Goal: Information Seeking & Learning: Learn about a topic

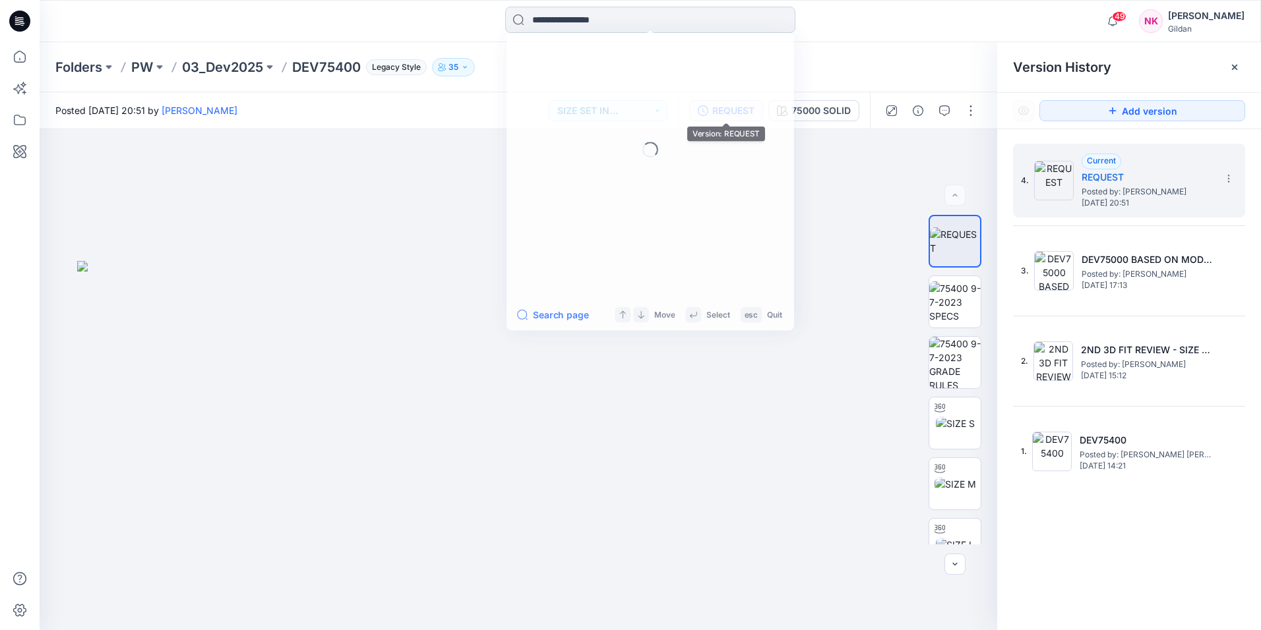
click at [647, 24] on input at bounding box center [650, 20] width 290 height 26
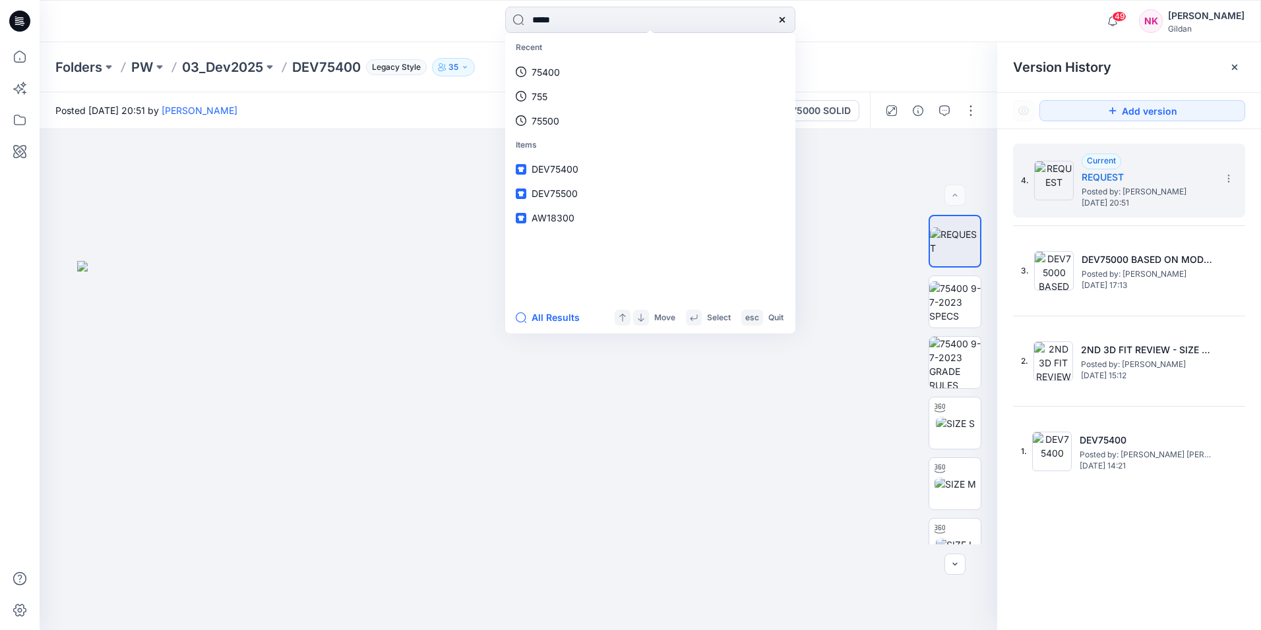
type input "*****"
click at [559, 78] on mark "75500" at bounding box center [566, 72] width 32 height 15
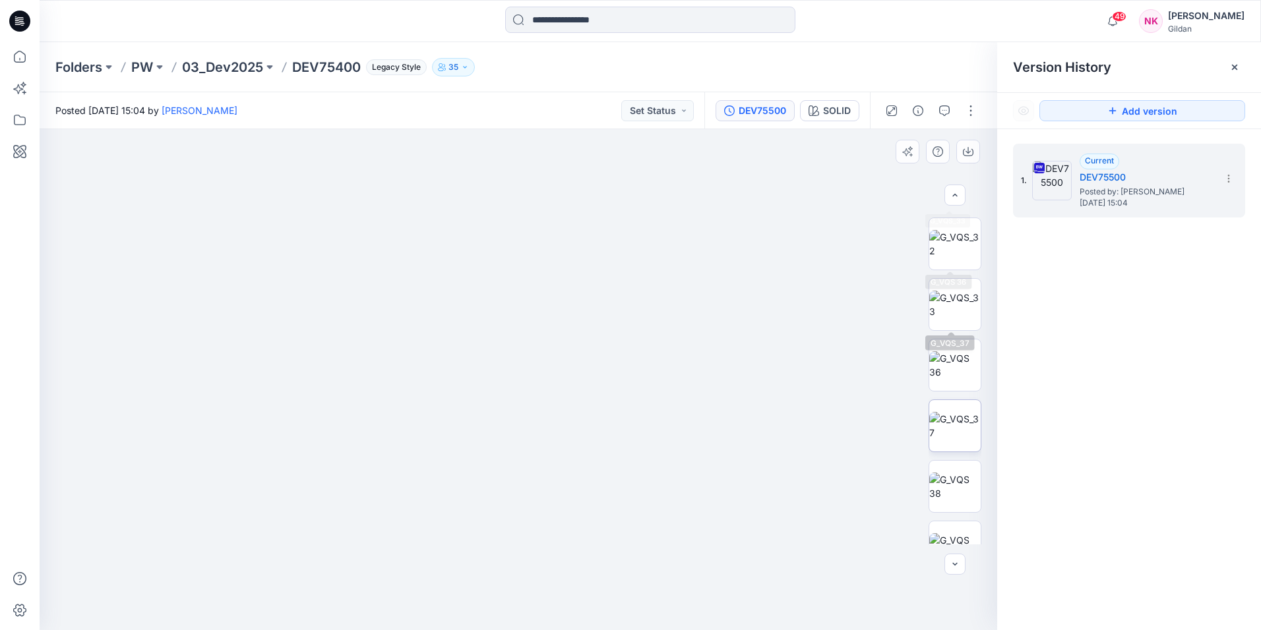
scroll to position [572, 0]
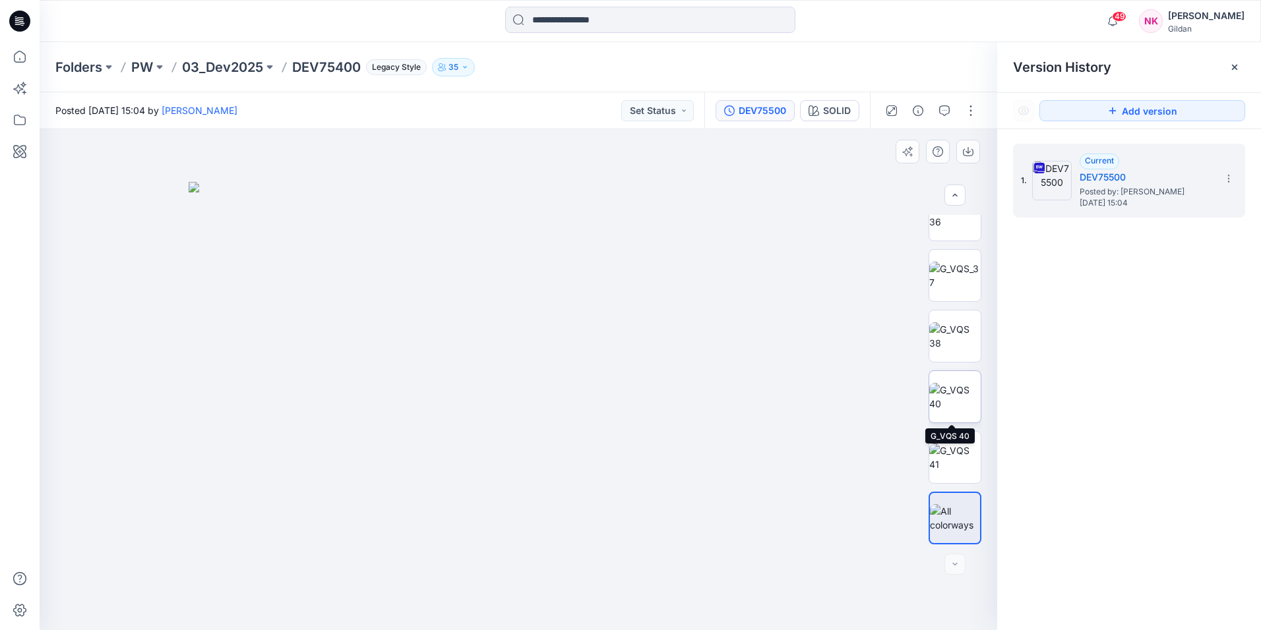
click at [964, 396] on img at bounding box center [954, 397] width 51 height 28
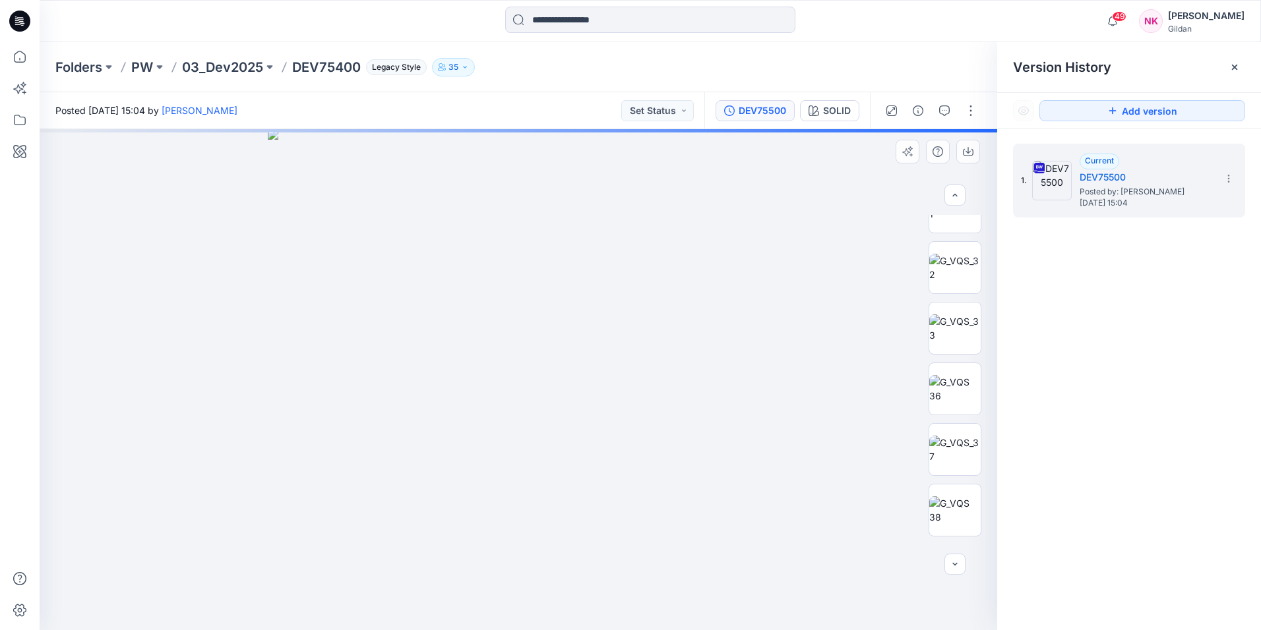
scroll to position [309, 0]
click at [959, 244] on img at bounding box center [954, 236] width 51 height 28
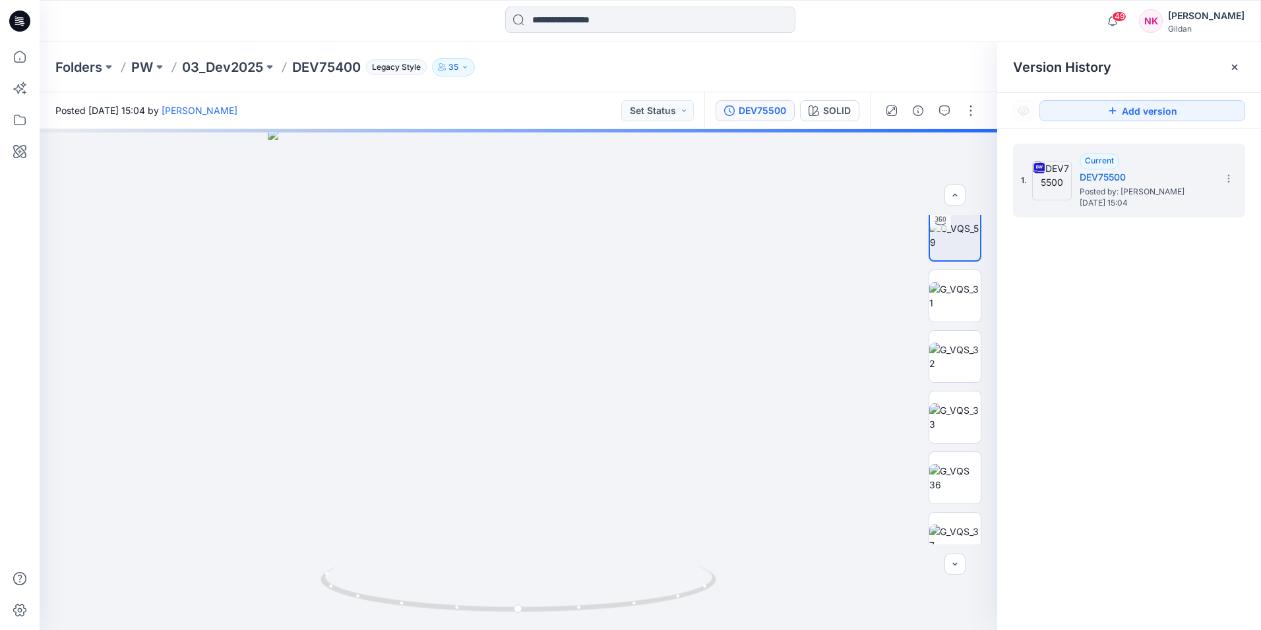
click at [1255, 307] on div "1. Current DEV75500 Posted by: [PERSON_NAME] [DATE] 15:04" at bounding box center [1129, 389] width 264 height 520
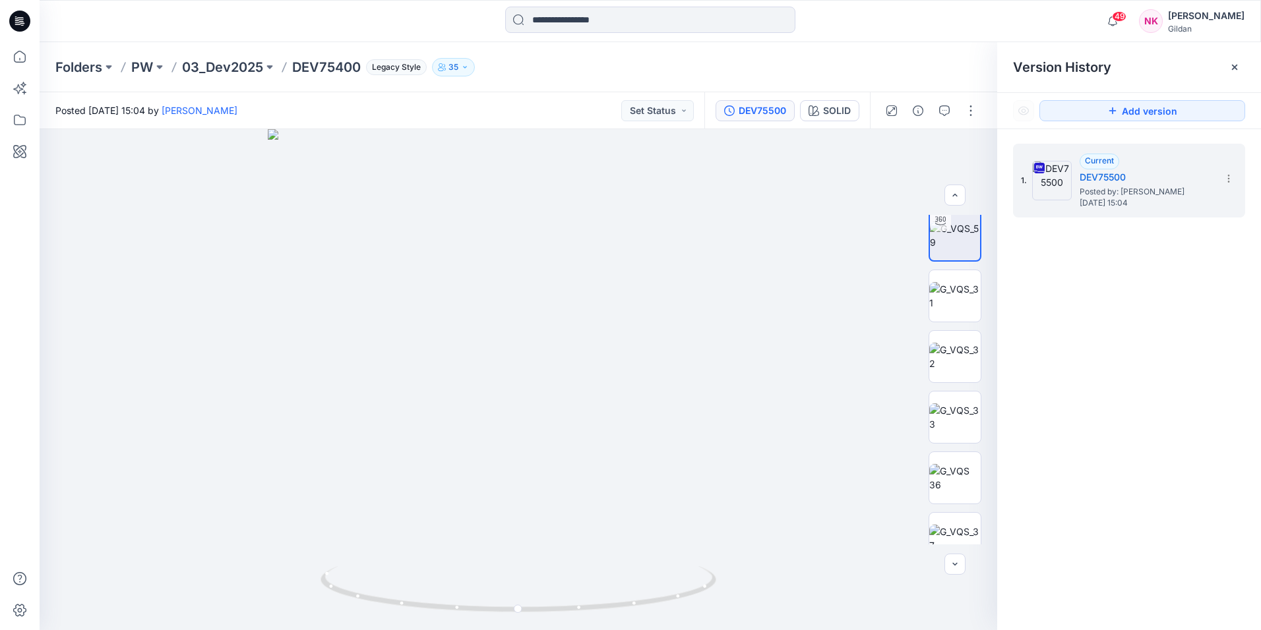
click at [1025, 22] on div "49 Notifications [PERSON_NAME] shared TBDM0L_Oct 09, 2025 in [PERSON_NAME] (Unk…" at bounding box center [650, 21] width 1221 height 29
click at [971, 415] on img at bounding box center [954, 418] width 51 height 28
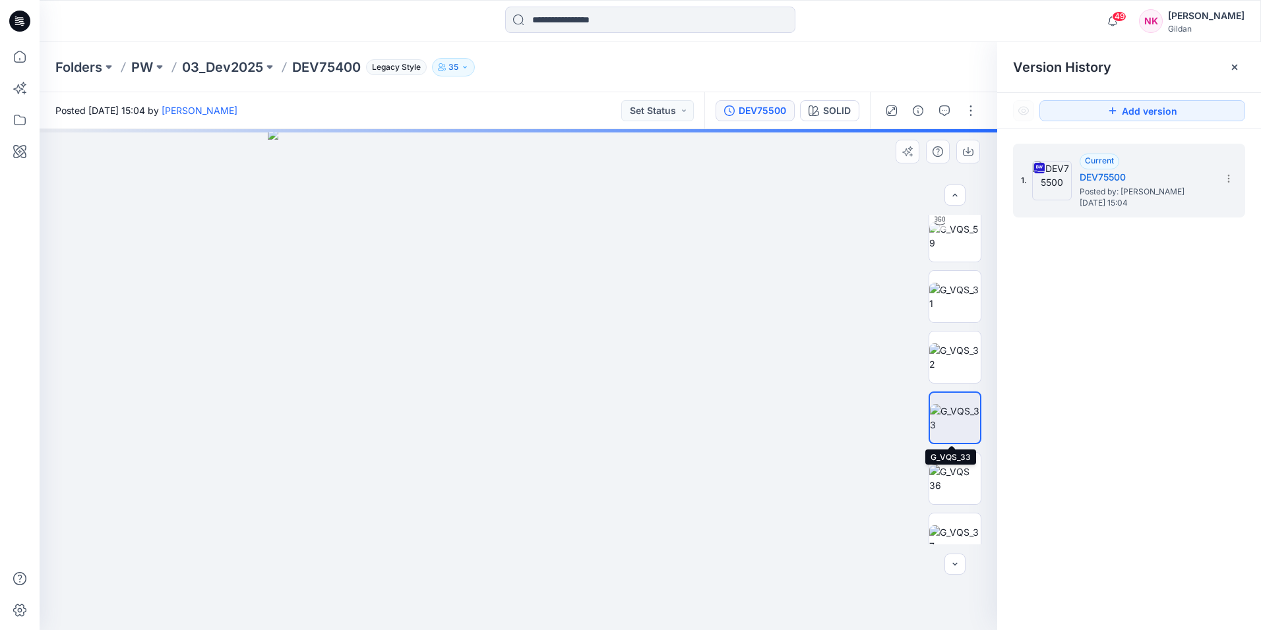
click at [948, 411] on img at bounding box center [955, 418] width 50 height 28
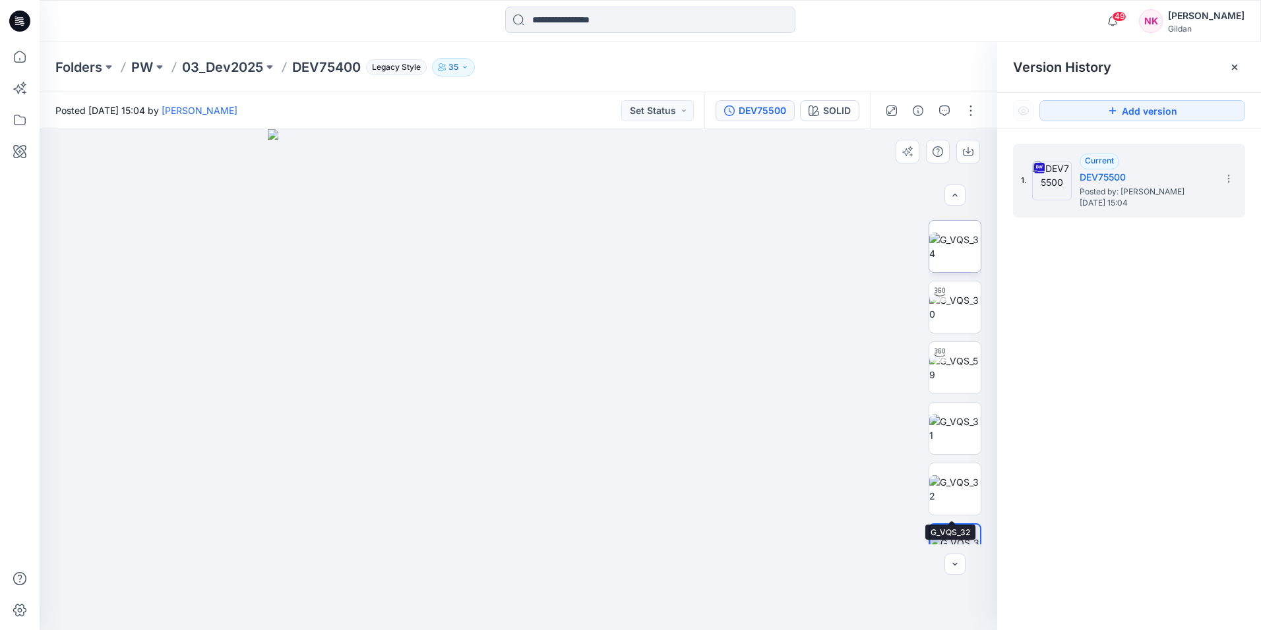
scroll to position [0, 0]
click at [948, 305] on img at bounding box center [954, 302] width 51 height 28
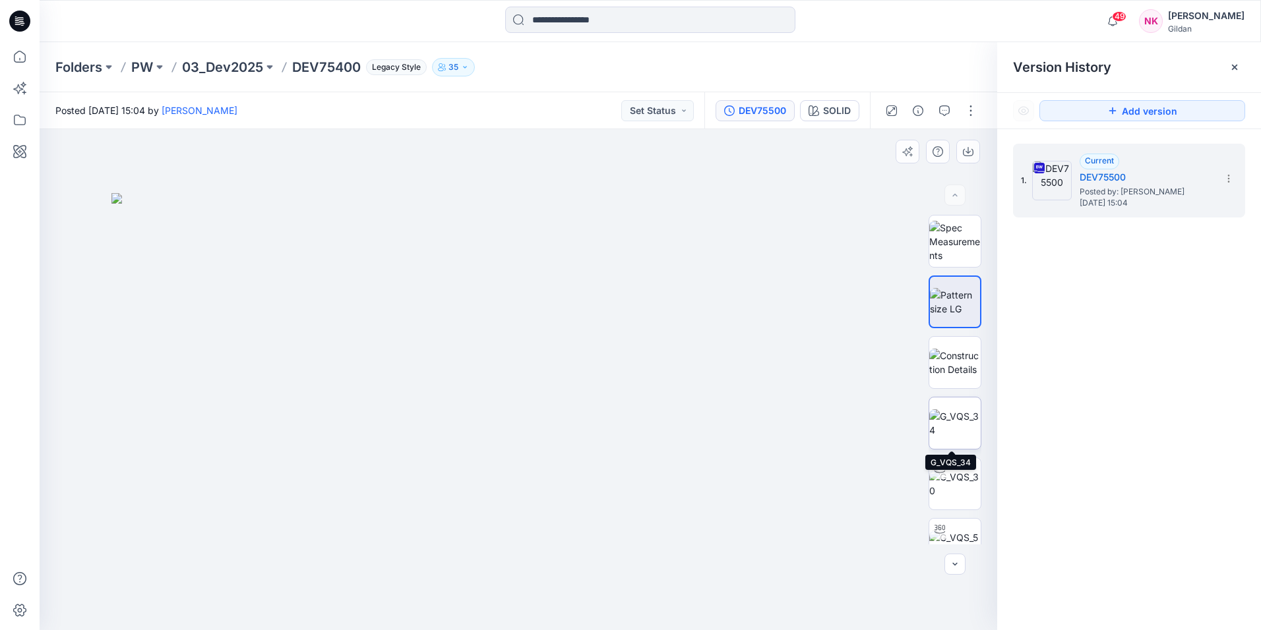
click at [966, 437] on img at bounding box center [954, 423] width 51 height 28
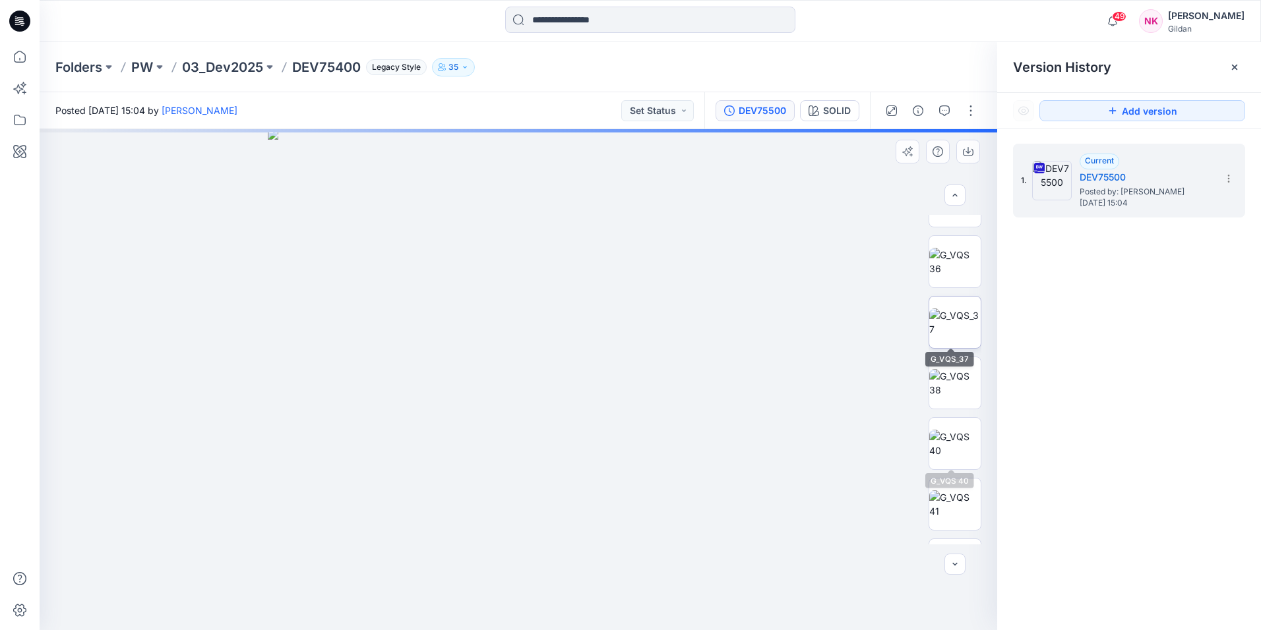
scroll to position [528, 0]
click at [955, 246] on img at bounding box center [954, 260] width 51 height 28
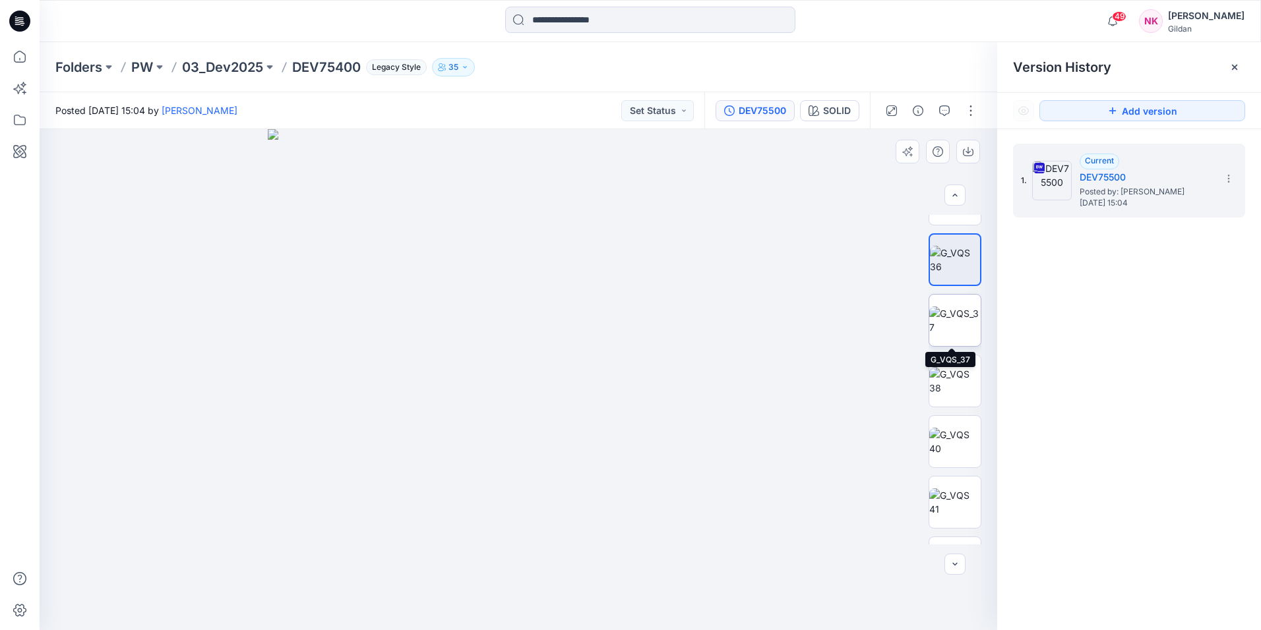
click at [962, 319] on img at bounding box center [954, 321] width 51 height 28
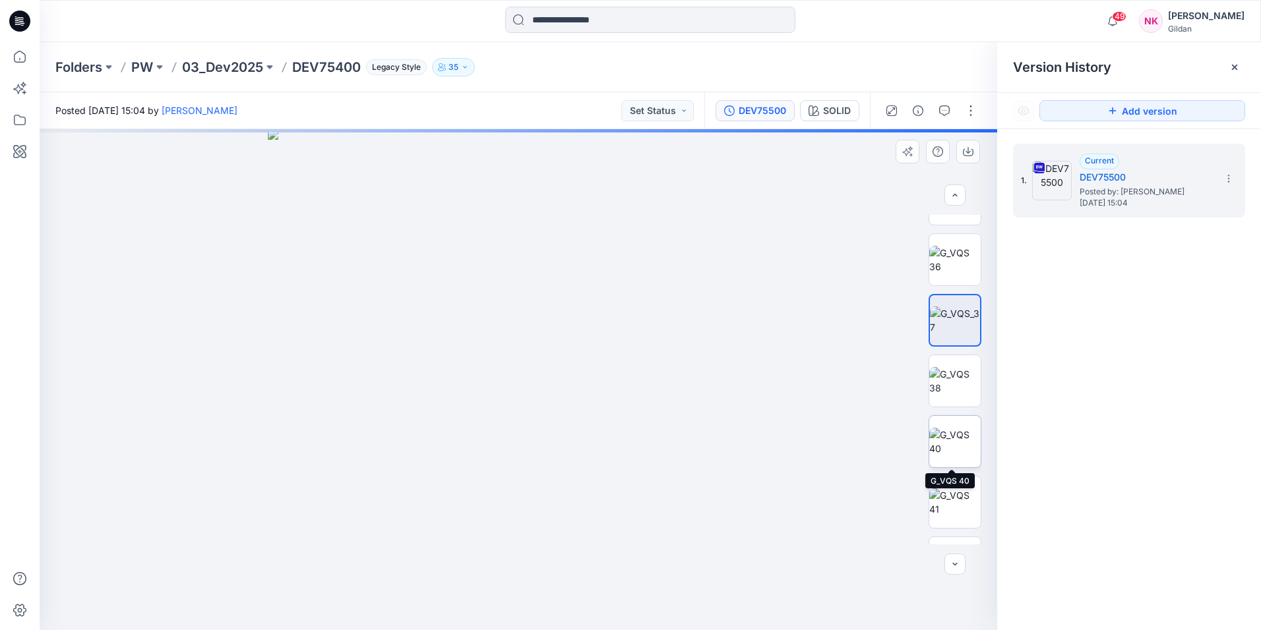
click at [939, 444] on img at bounding box center [954, 442] width 51 height 28
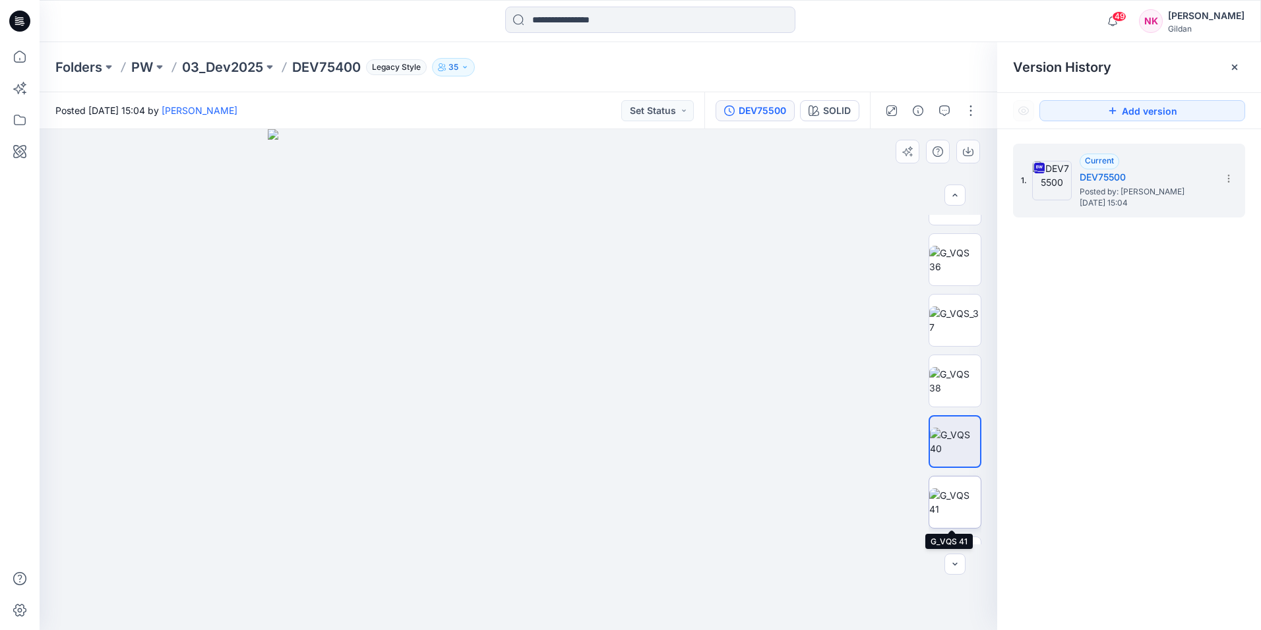
click at [950, 500] on img at bounding box center [954, 503] width 51 height 28
